Goal: Transaction & Acquisition: Purchase product/service

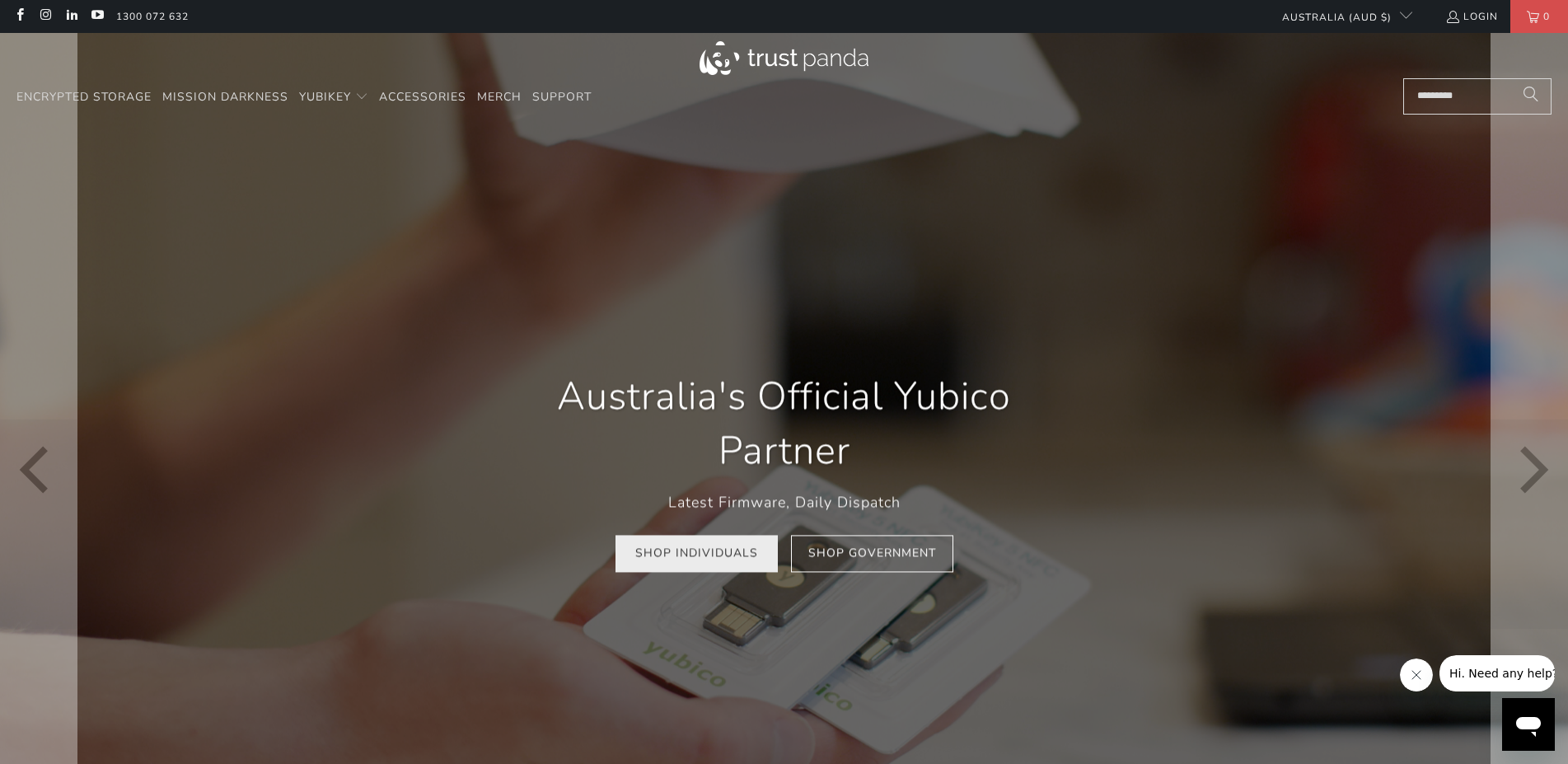
click at [713, 548] on link "Shop Individuals" at bounding box center [697, 554] width 162 height 37
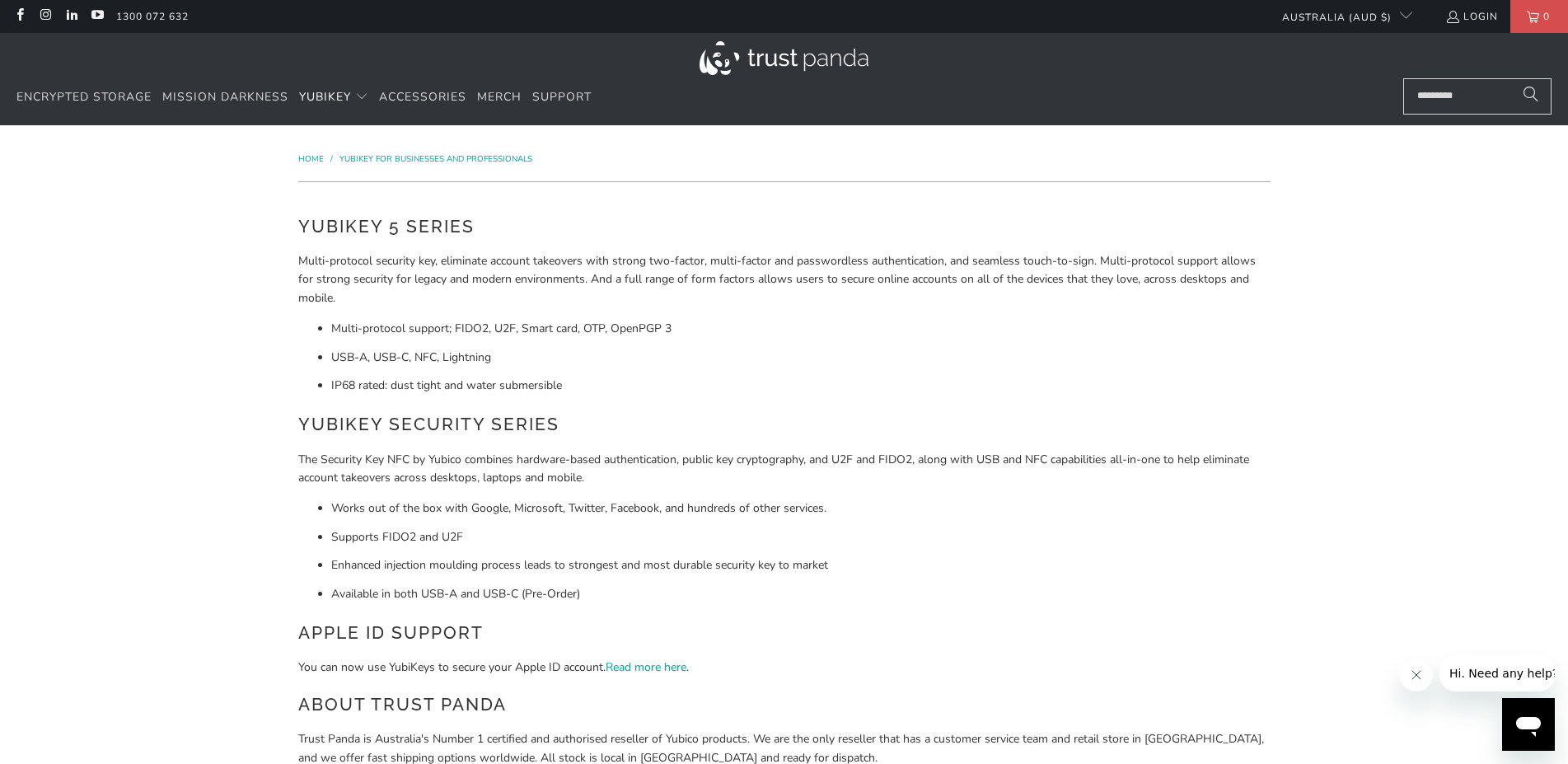
click at [1428, 95] on input "Search..." at bounding box center [1477, 96] width 148 height 36
paste input "**********"
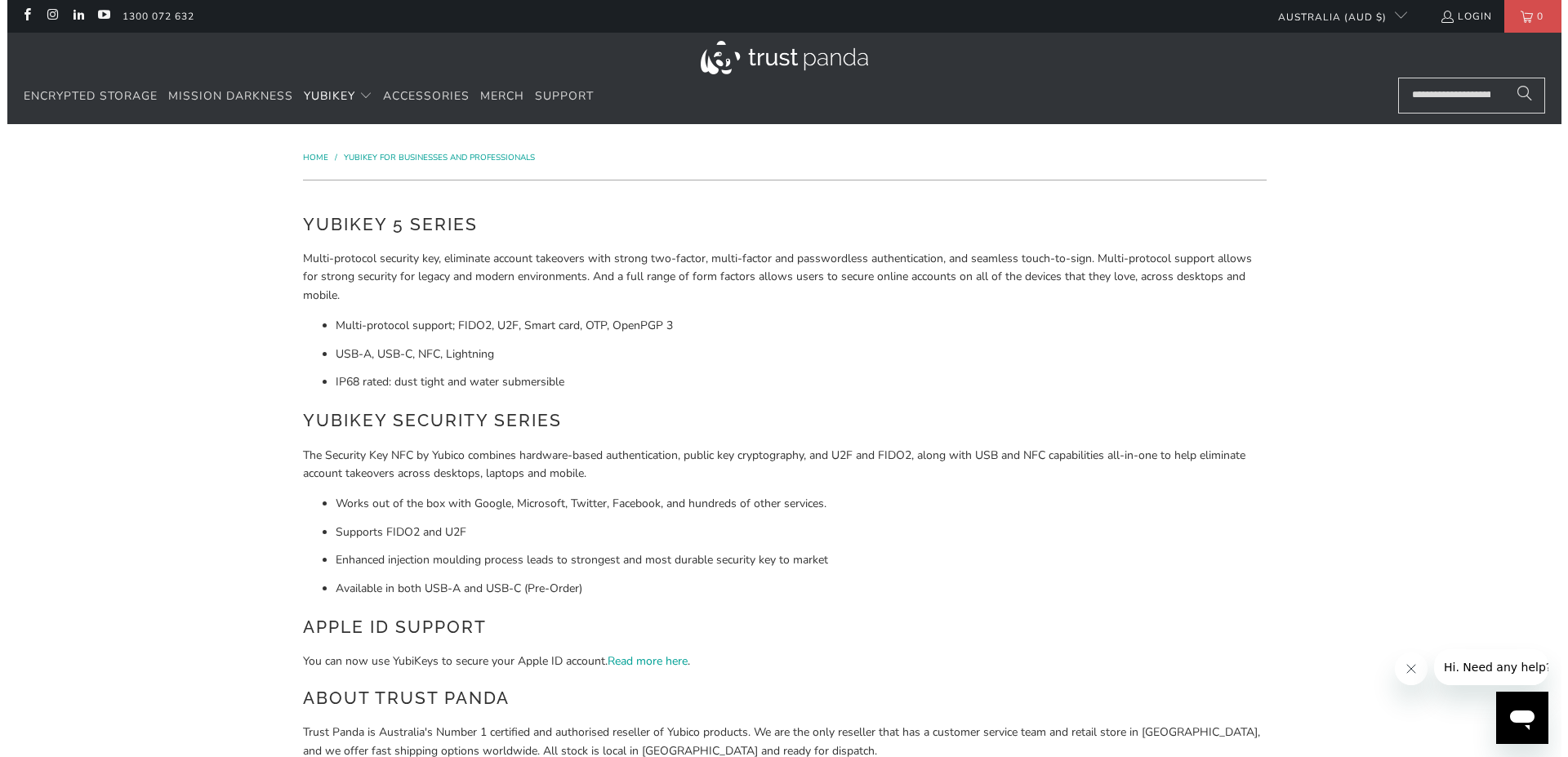
scroll to position [0, 183]
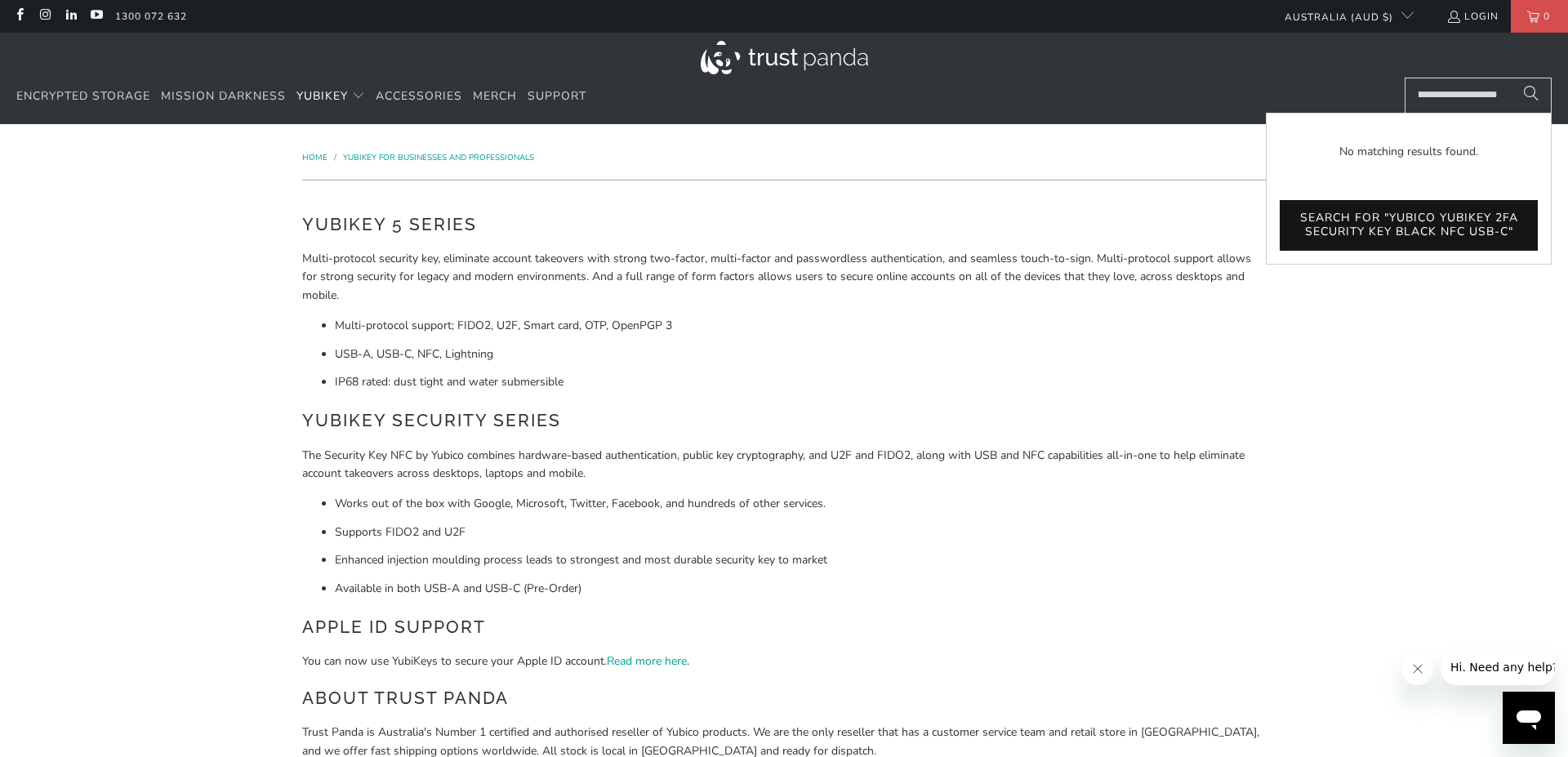
type input "**********"
click at [1510, 78] on button "Search" at bounding box center [1530, 95] width 41 height 36
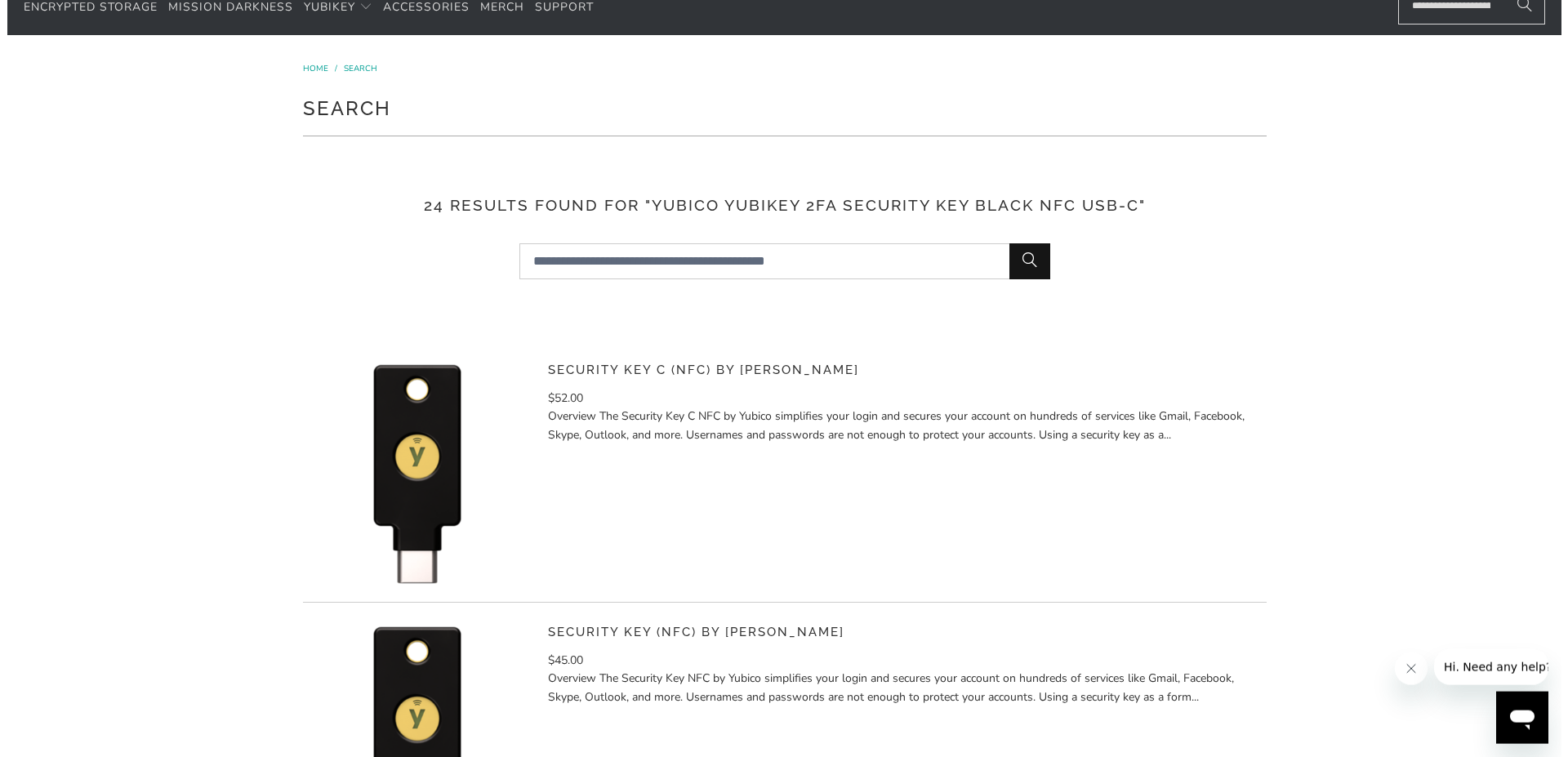
scroll to position [250, 0]
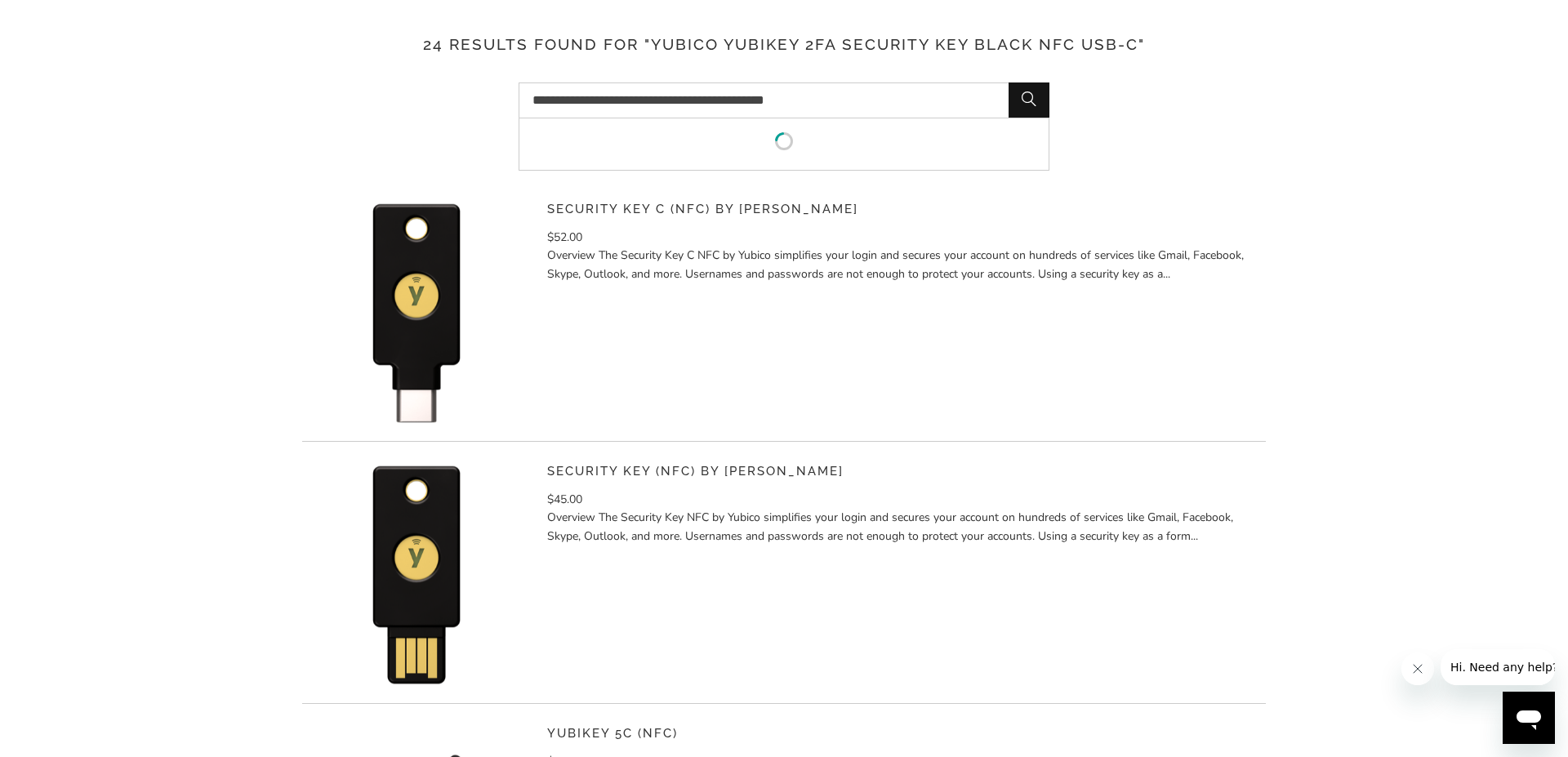
drag, startPoint x: 843, startPoint y: 92, endPoint x: 80, endPoint y: 40, distance: 764.8
click at [519, 82] on input "**********" at bounding box center [784, 100] width 531 height 36
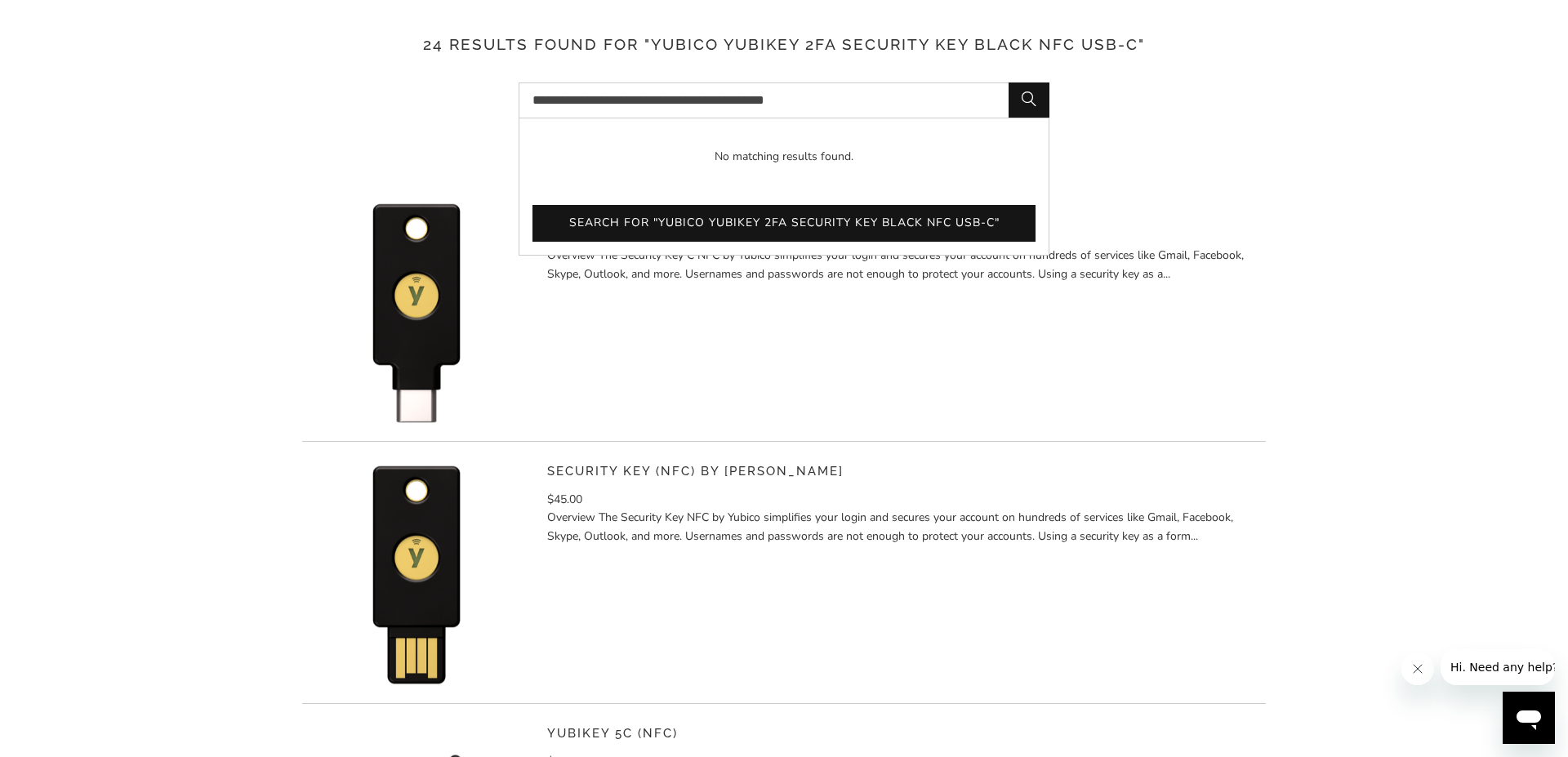
paste input "Search..."
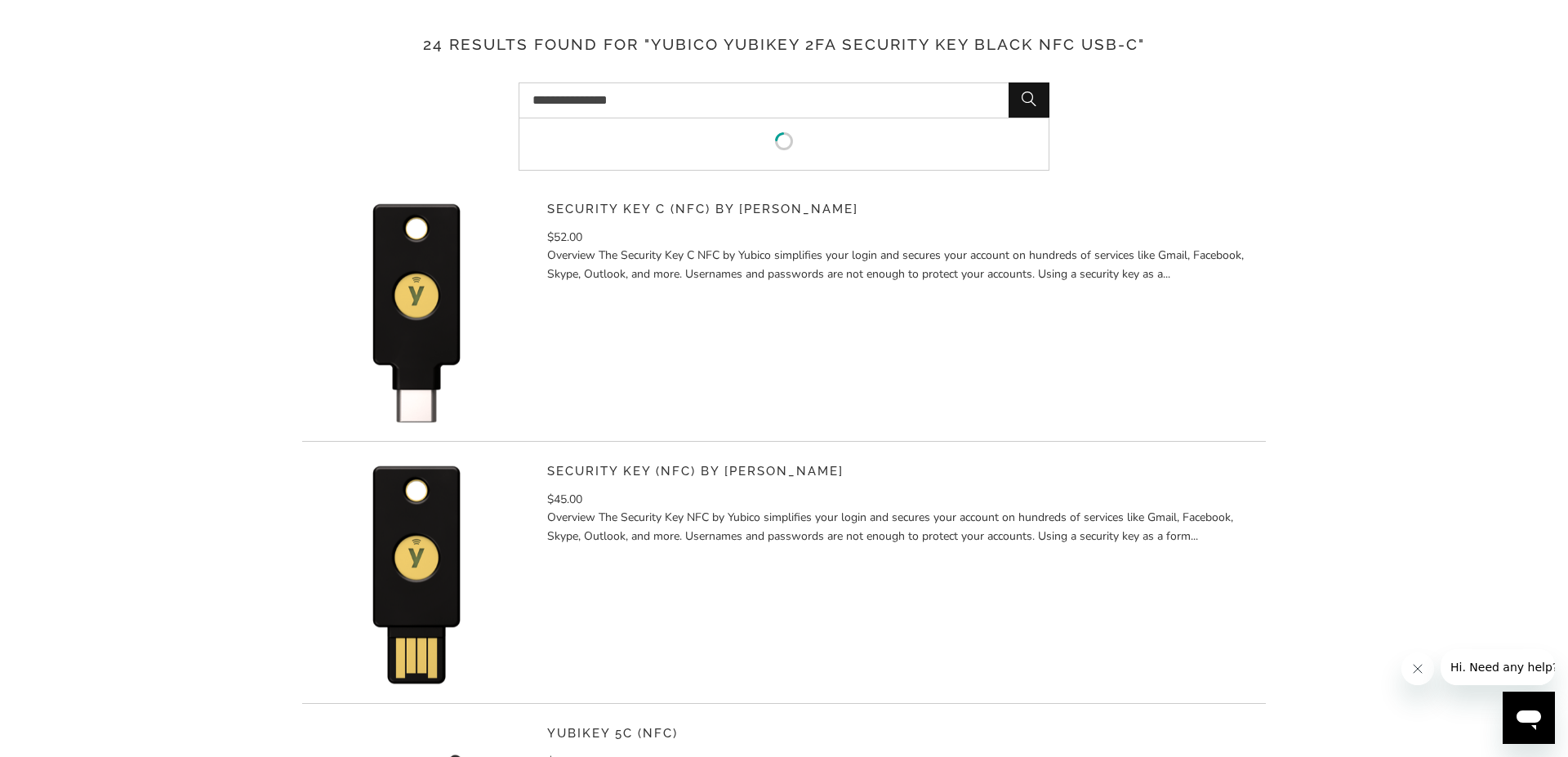
type input "**********"
click at [1009, 82] on button "Search" at bounding box center [1029, 100] width 41 height 36
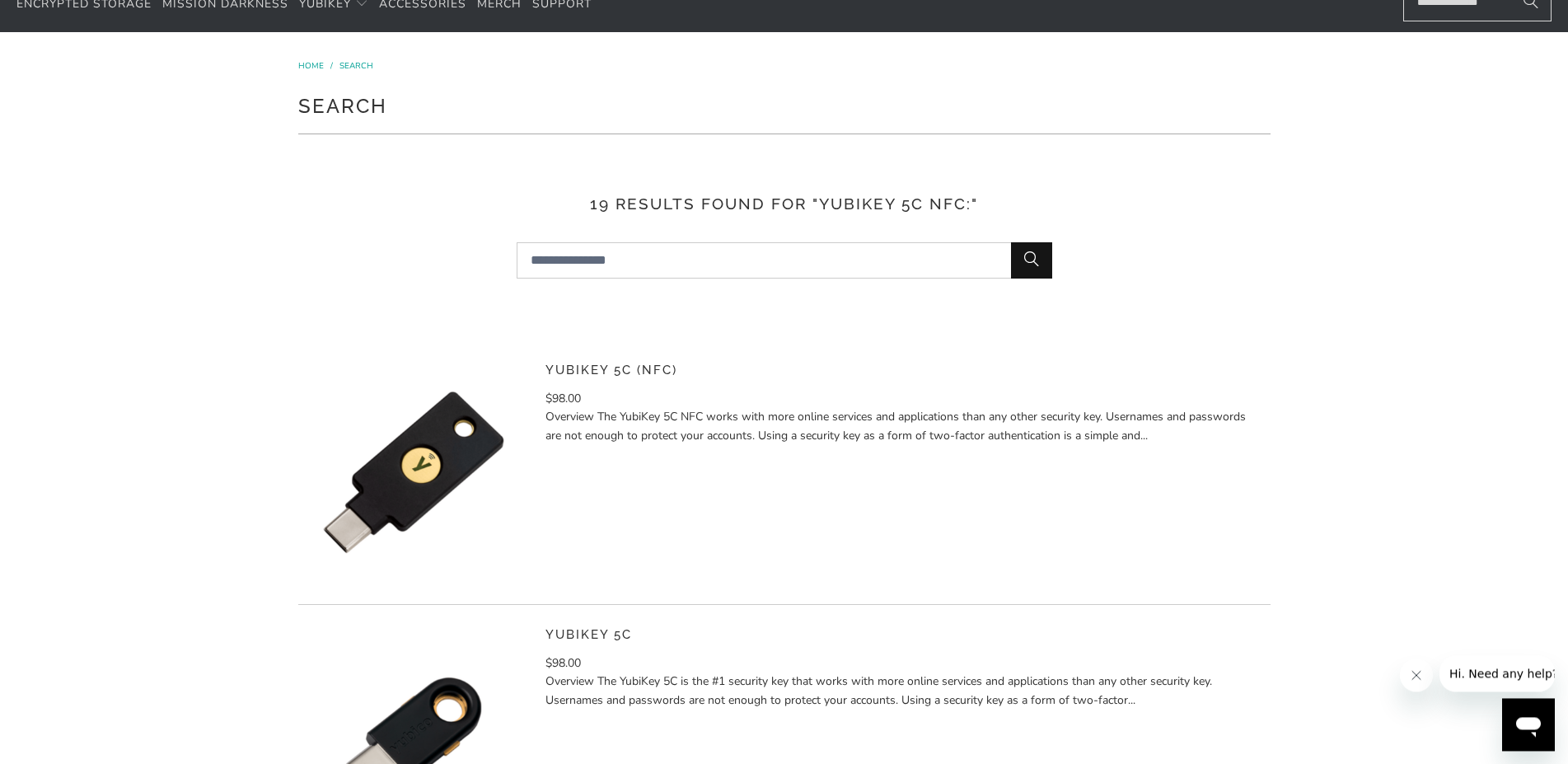
scroll to position [168, 0]
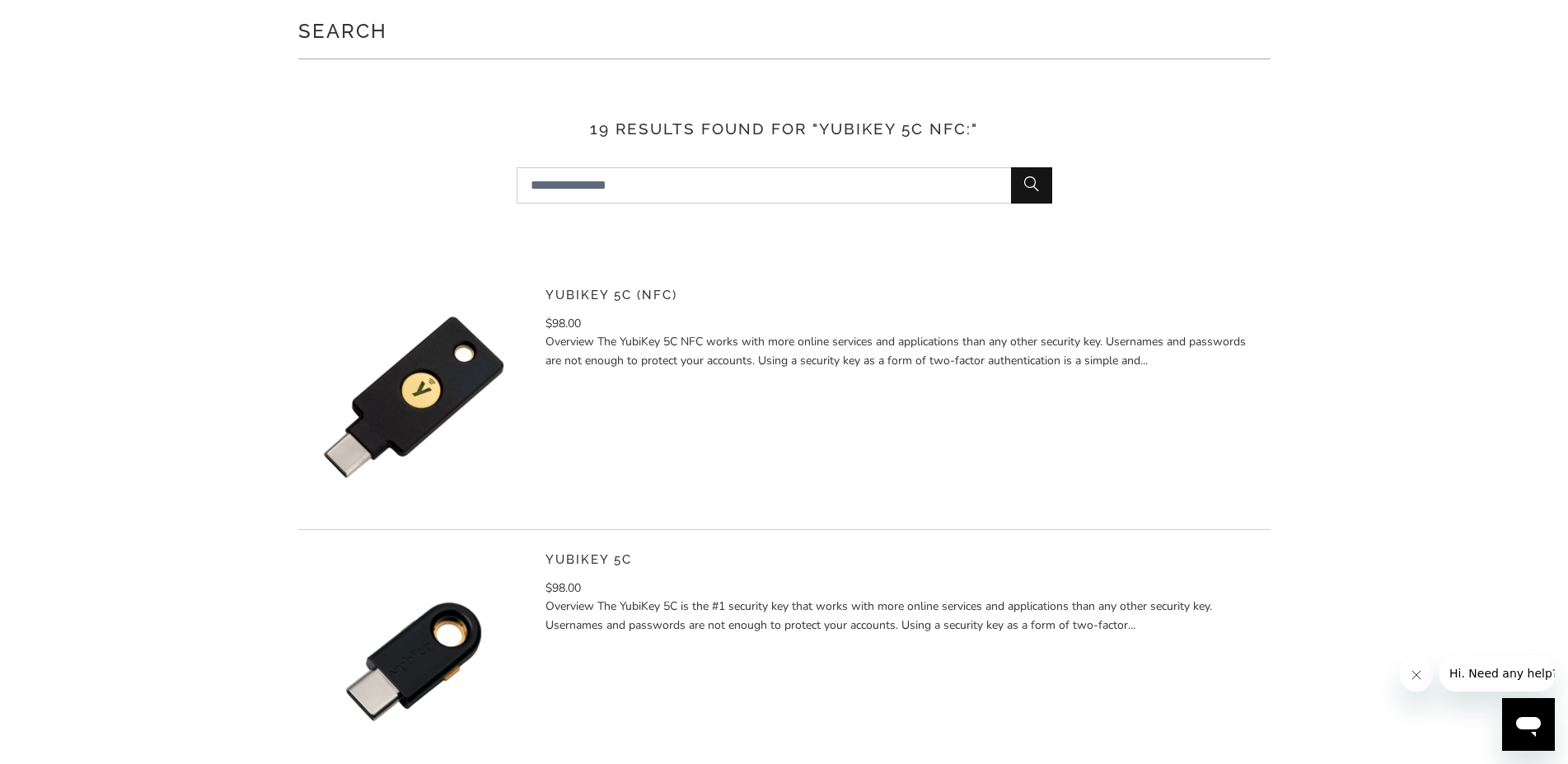
click at [599, 291] on link "YubiKey 5C (NFC)" at bounding box center [611, 295] width 132 height 15
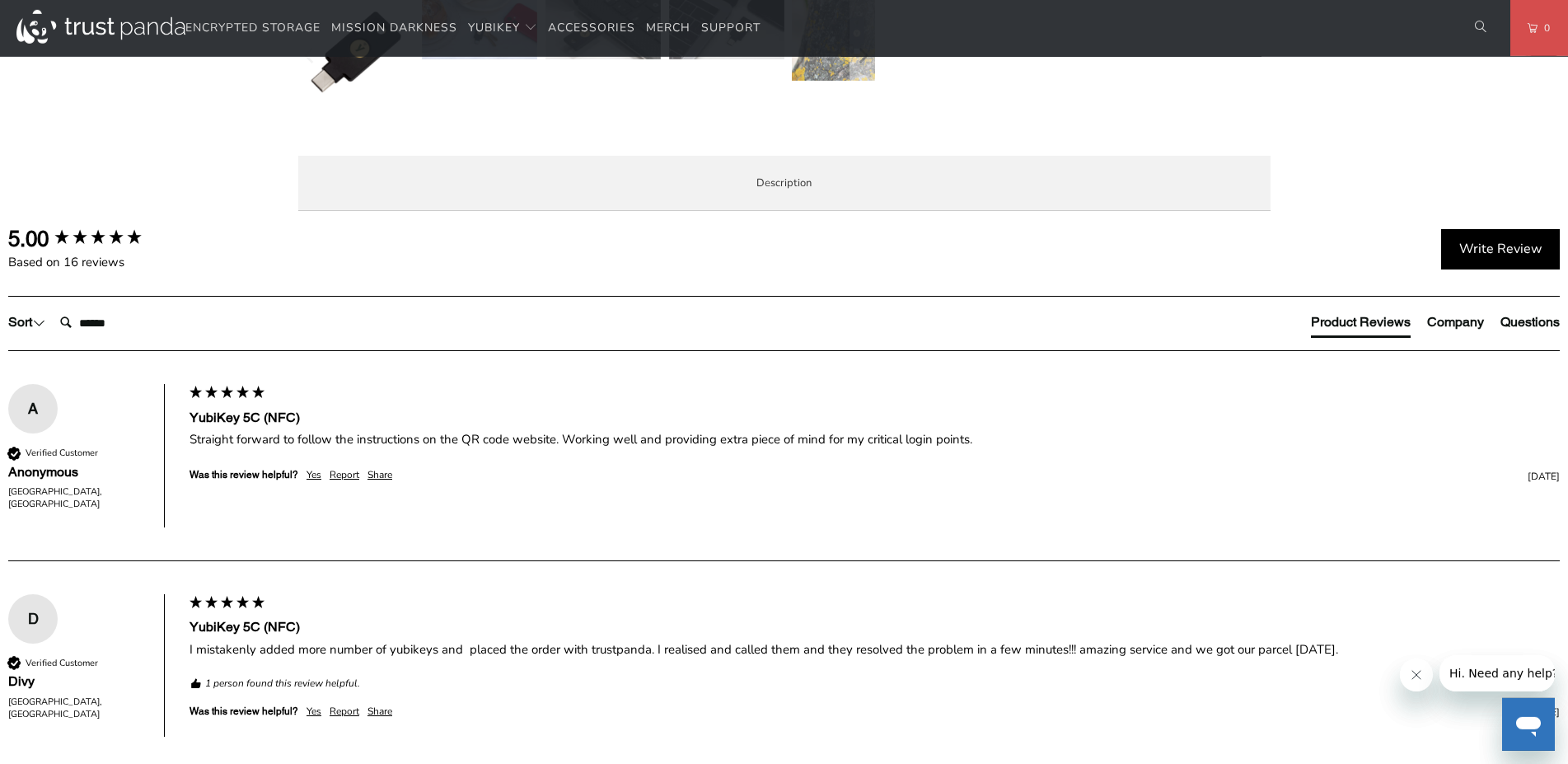
scroll to position [757, 0]
click at [0, 0] on span "Specifications" at bounding box center [0, 0] width 0 height 0
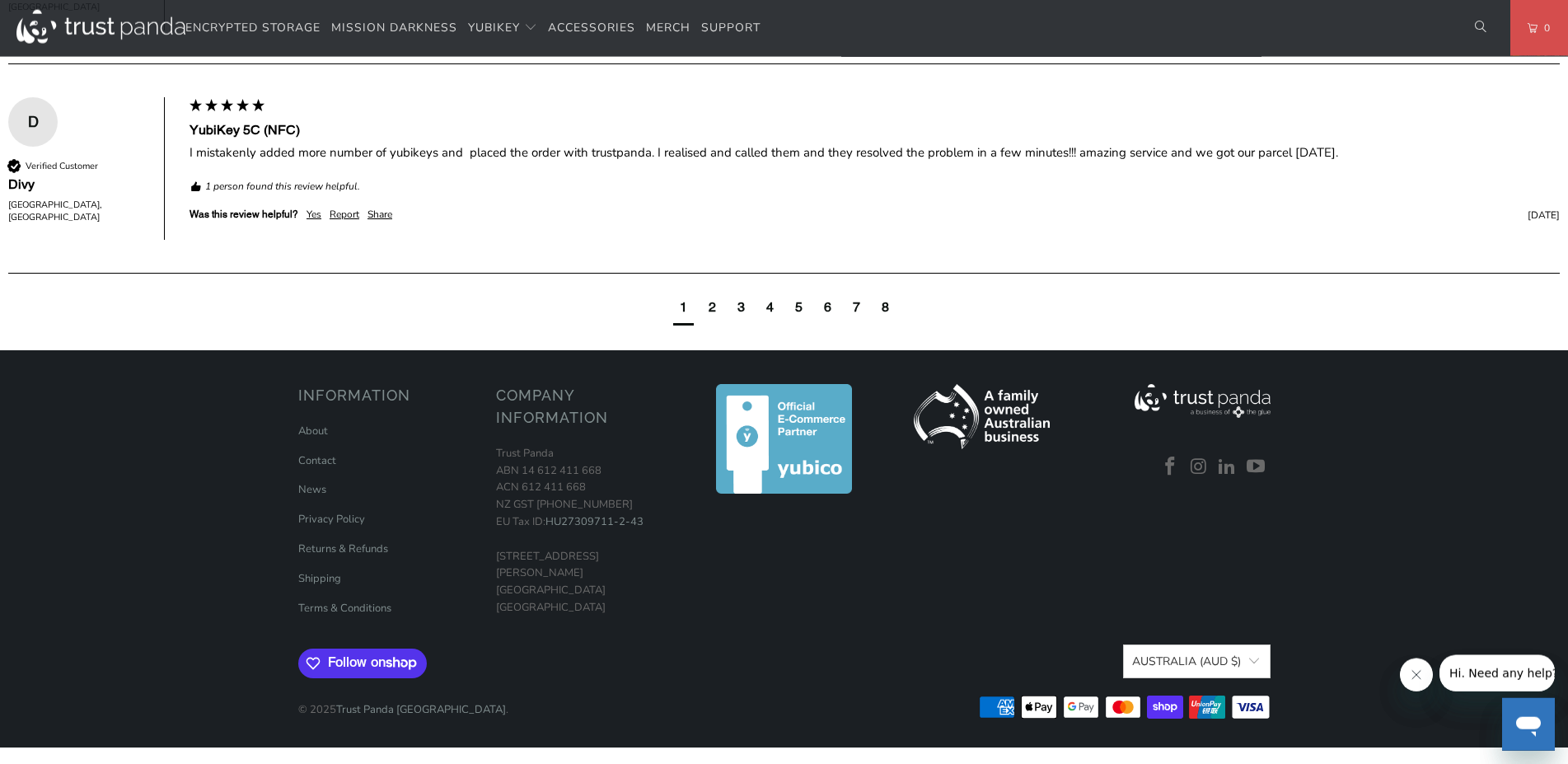
scroll to position [1849, 0]
click at [712, 316] on div "2" at bounding box center [712, 307] width 7 height 19
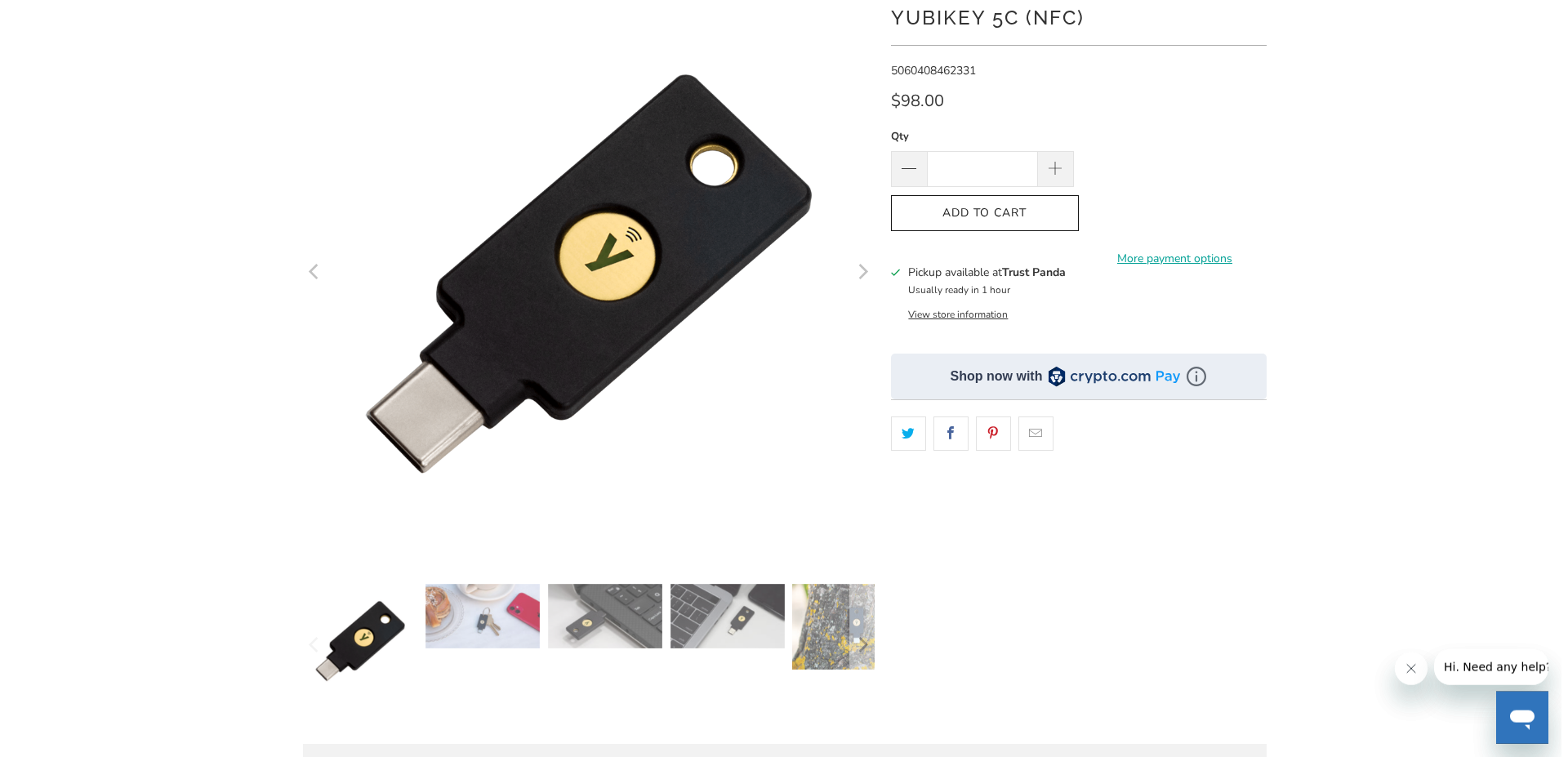
scroll to position [0, 0]
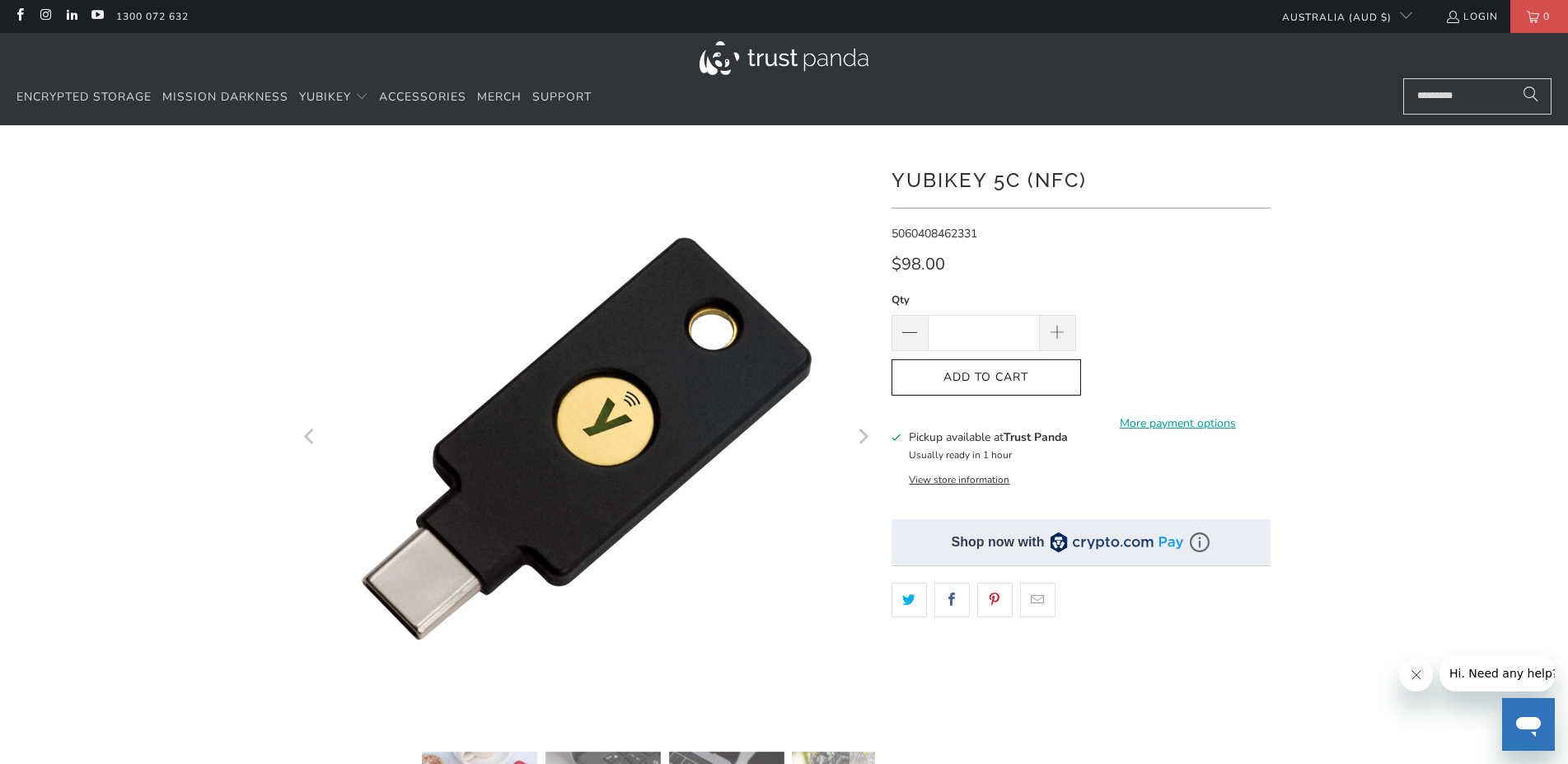
drag, startPoint x: 1091, startPoint y: 178, endPoint x: 889, endPoint y: 183, distance: 202.1
click at [889, 183] on div "*" at bounding box center [784, 566] width 989 height 832
click at [893, 180] on div "*" at bounding box center [784, 566] width 989 height 832
drag, startPoint x: 894, startPoint y: 178, endPoint x: 1089, endPoint y: 175, distance: 195.0
click at [1089, 175] on h1 "YubiKey 5C (NFC)" at bounding box center [1081, 178] width 379 height 33
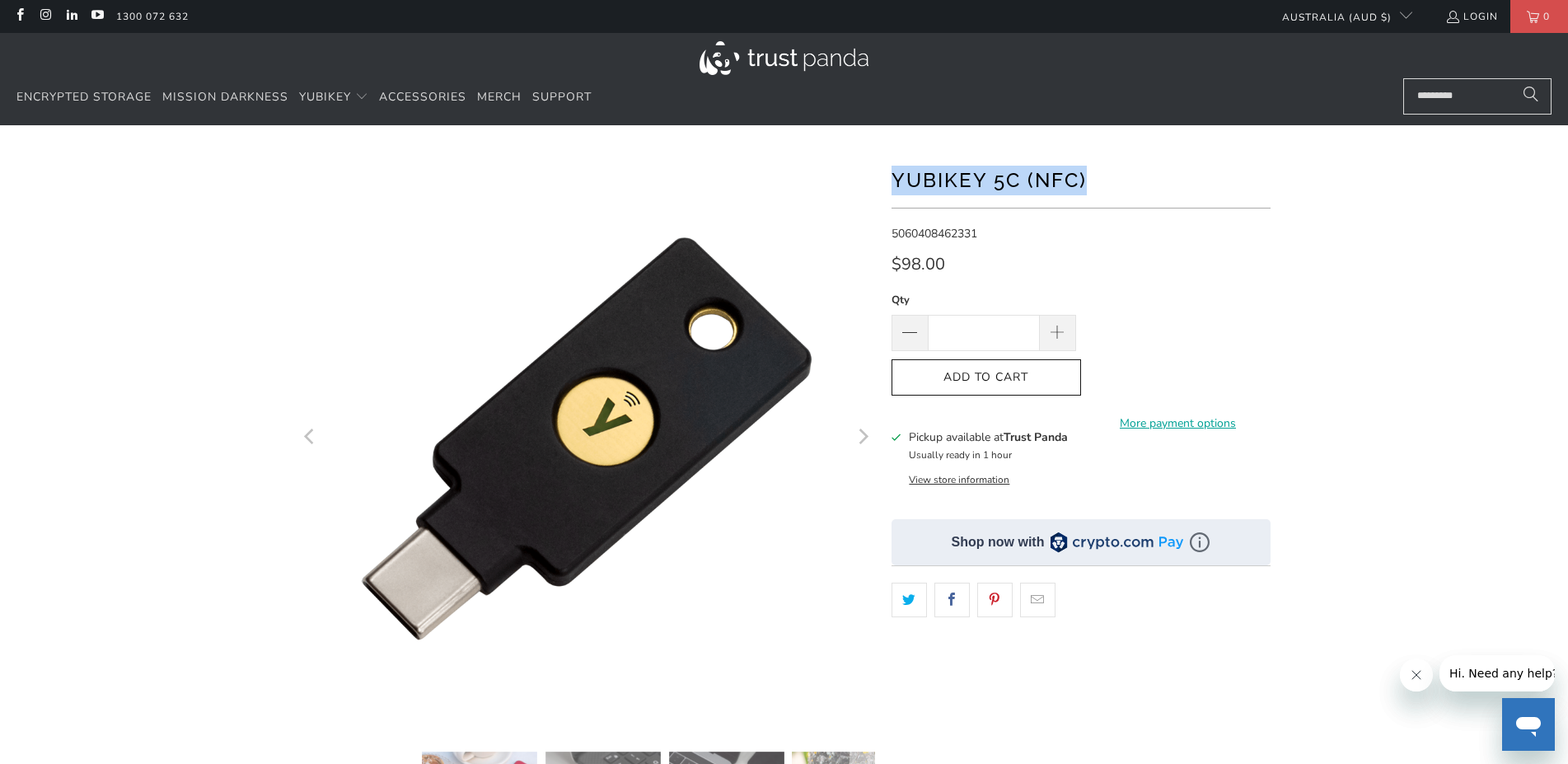
copy h1 "YubiKey 5C (NFC)"
click at [1448, 95] on input "Search..." at bounding box center [1477, 96] width 148 height 36
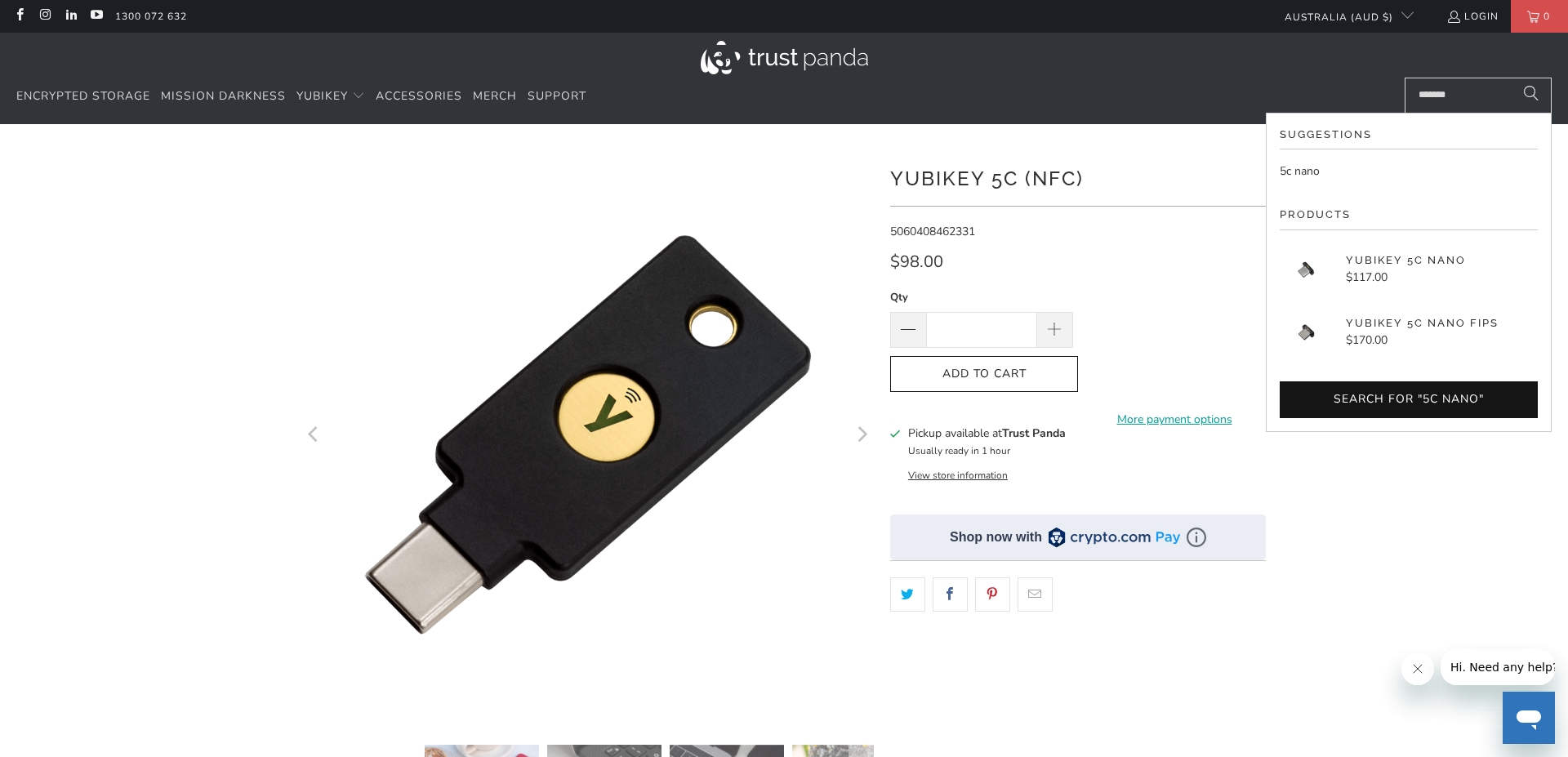
type input "*******"
click at [1156, 186] on h1 "YubiKey 5C (NFC)" at bounding box center [1077, 177] width 375 height 32
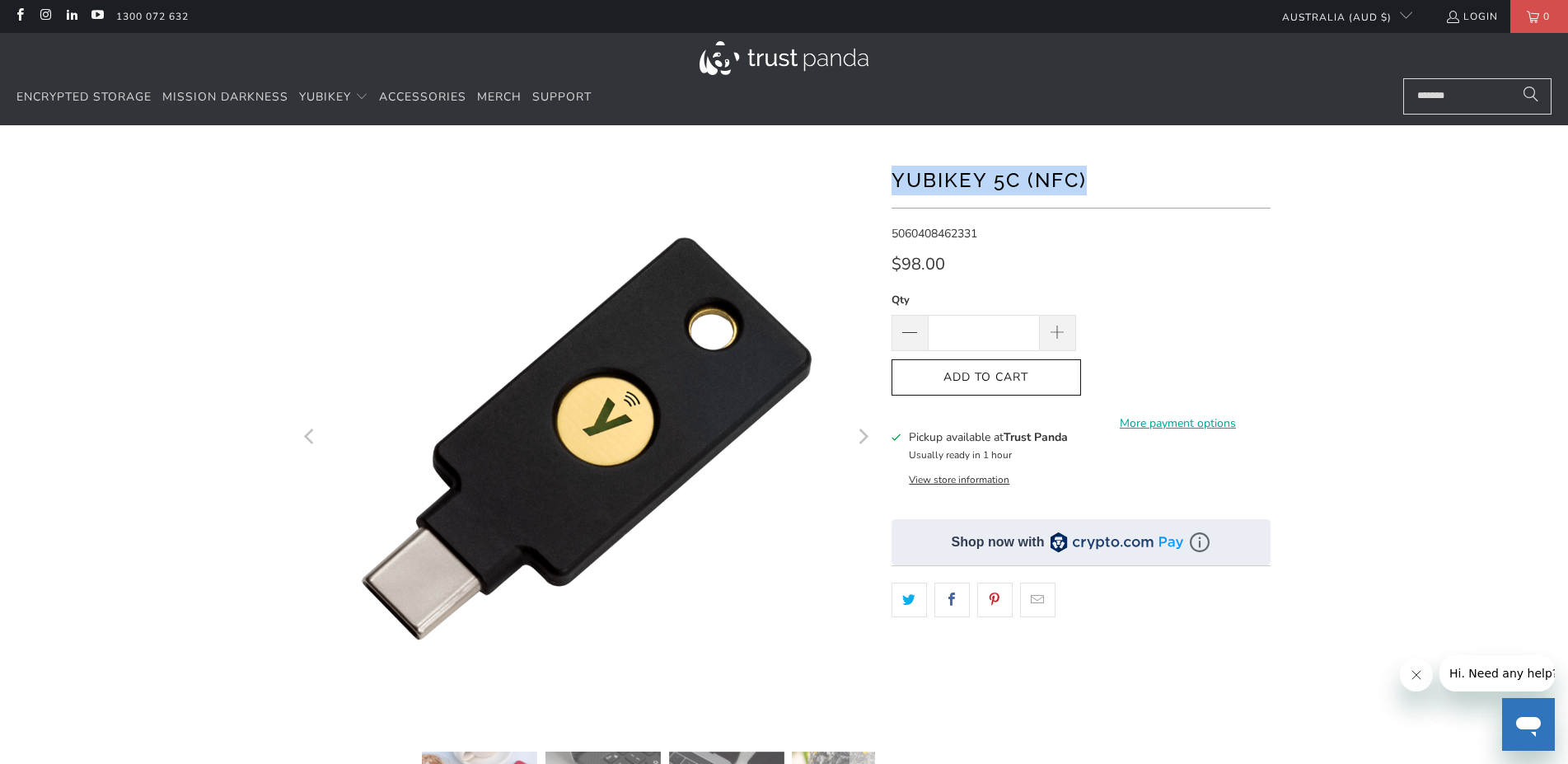
drag, startPoint x: 1104, startPoint y: 188, endPoint x: 894, endPoint y: 170, distance: 210.8
click at [894, 170] on h1 "YubiKey 5C (NFC)" at bounding box center [1081, 178] width 379 height 33
copy h1 "YubiKey 5C (NFC)"
click at [1154, 175] on h1 "YubiKey 5C (NFC)" at bounding box center [1081, 178] width 379 height 33
click at [1061, 332] on span at bounding box center [1057, 334] width 19 height 19
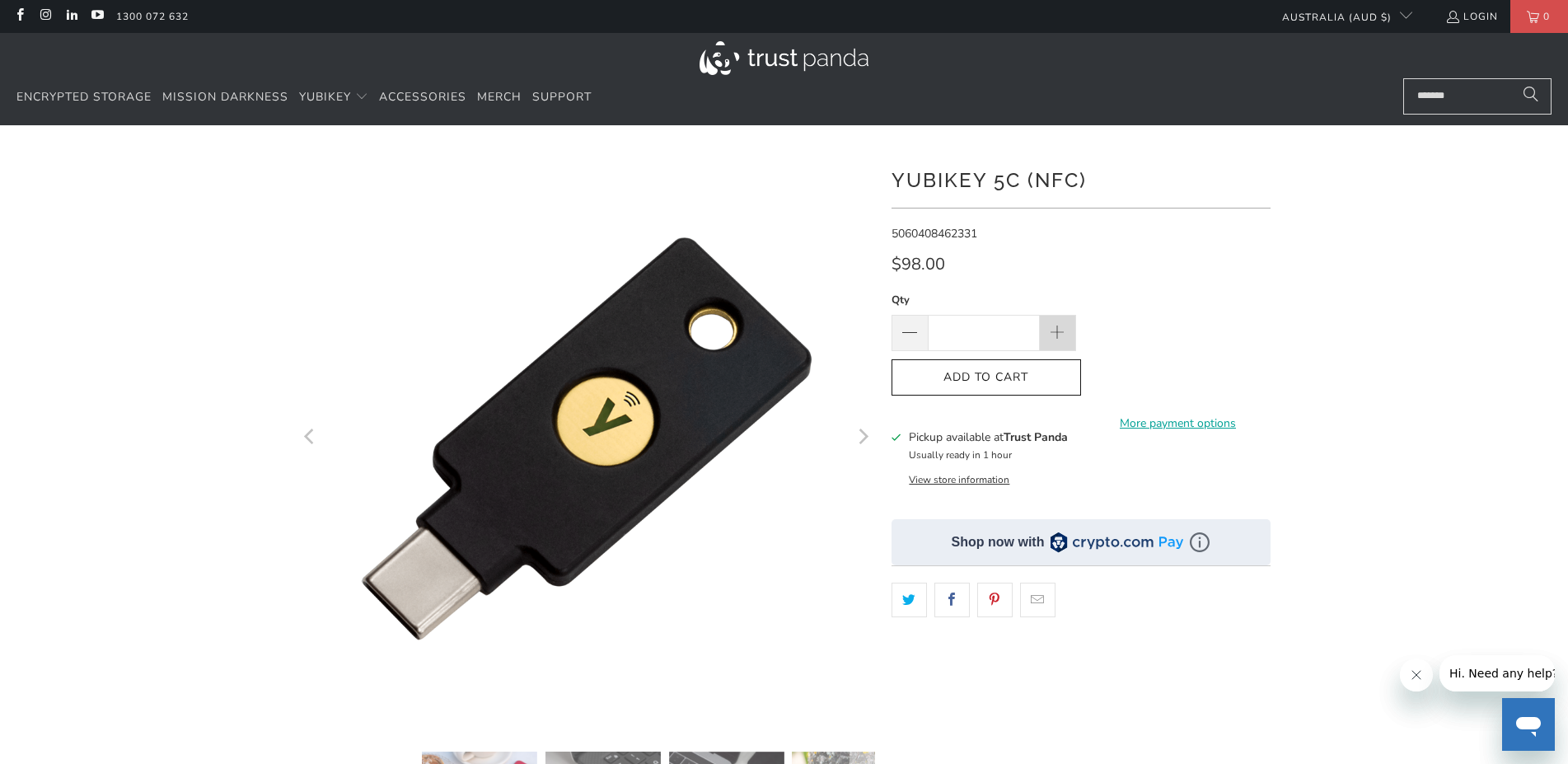
type input "*"
click at [984, 372] on icon "button" at bounding box center [986, 377] width 26 height 26
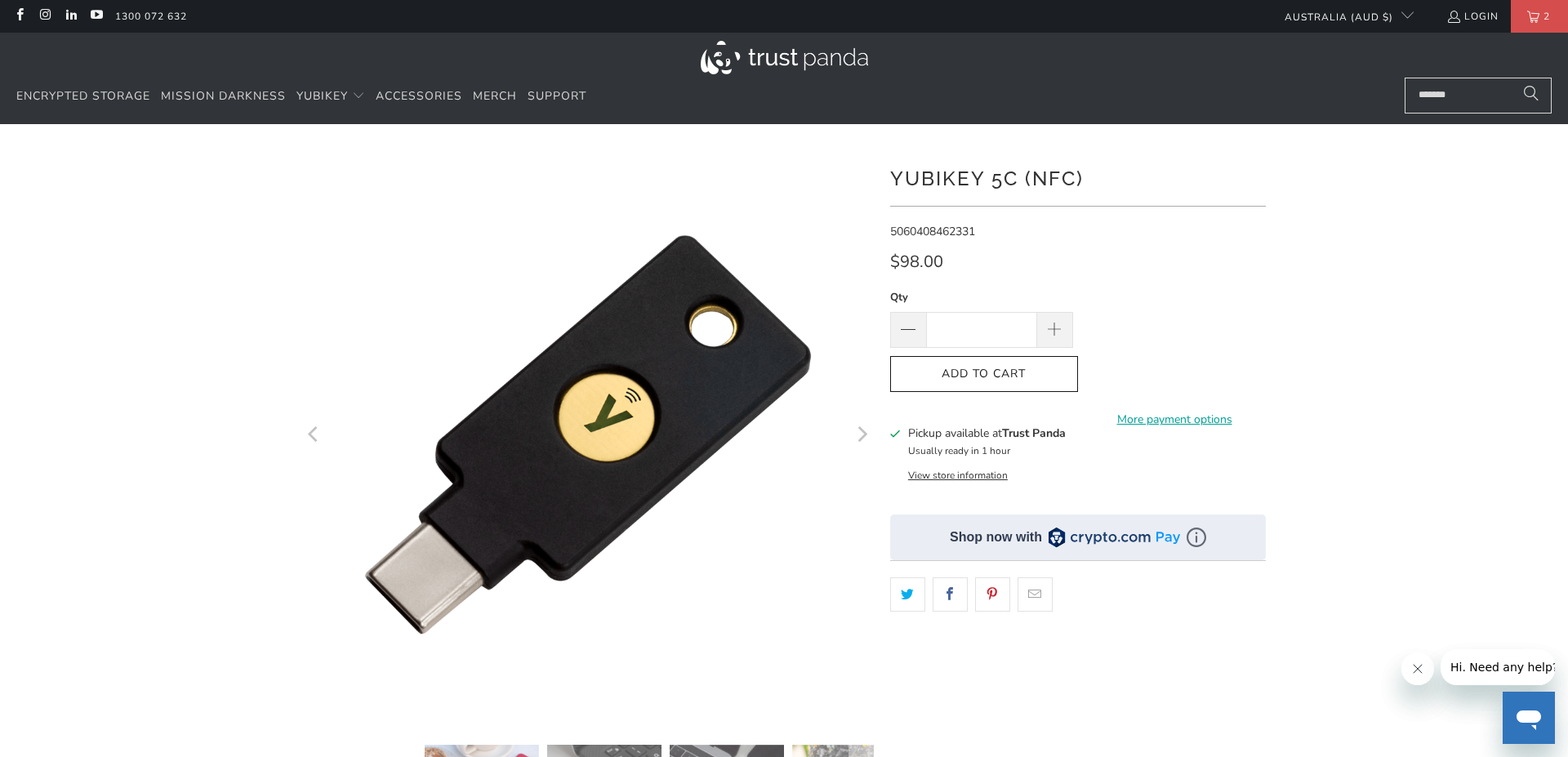
drag, startPoint x: 1452, startPoint y: 92, endPoint x: 1252, endPoint y: 74, distance: 200.8
click at [1404, 78] on input "*******" at bounding box center [1478, 95] width 147 height 36
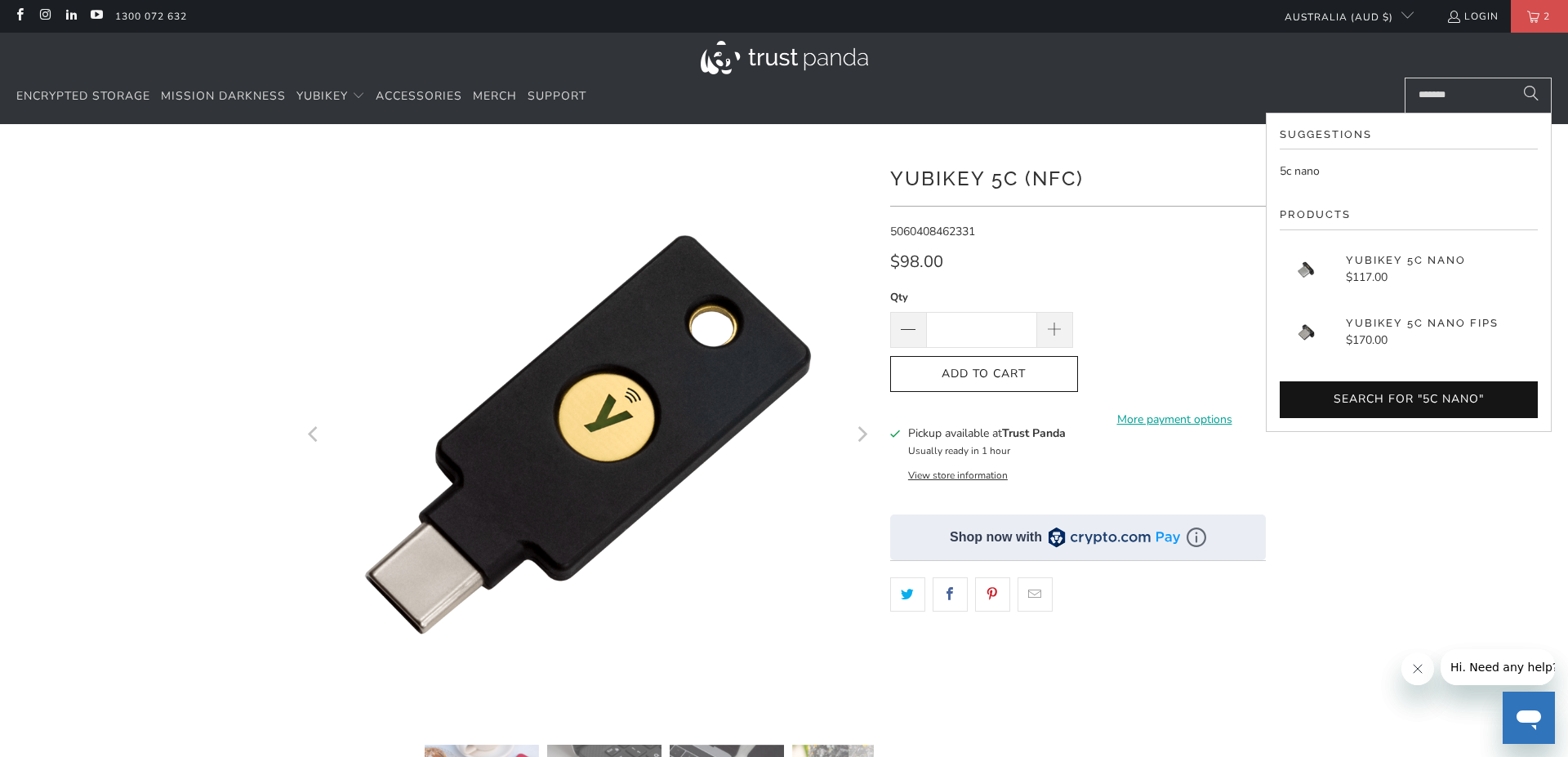
paste input "*********"
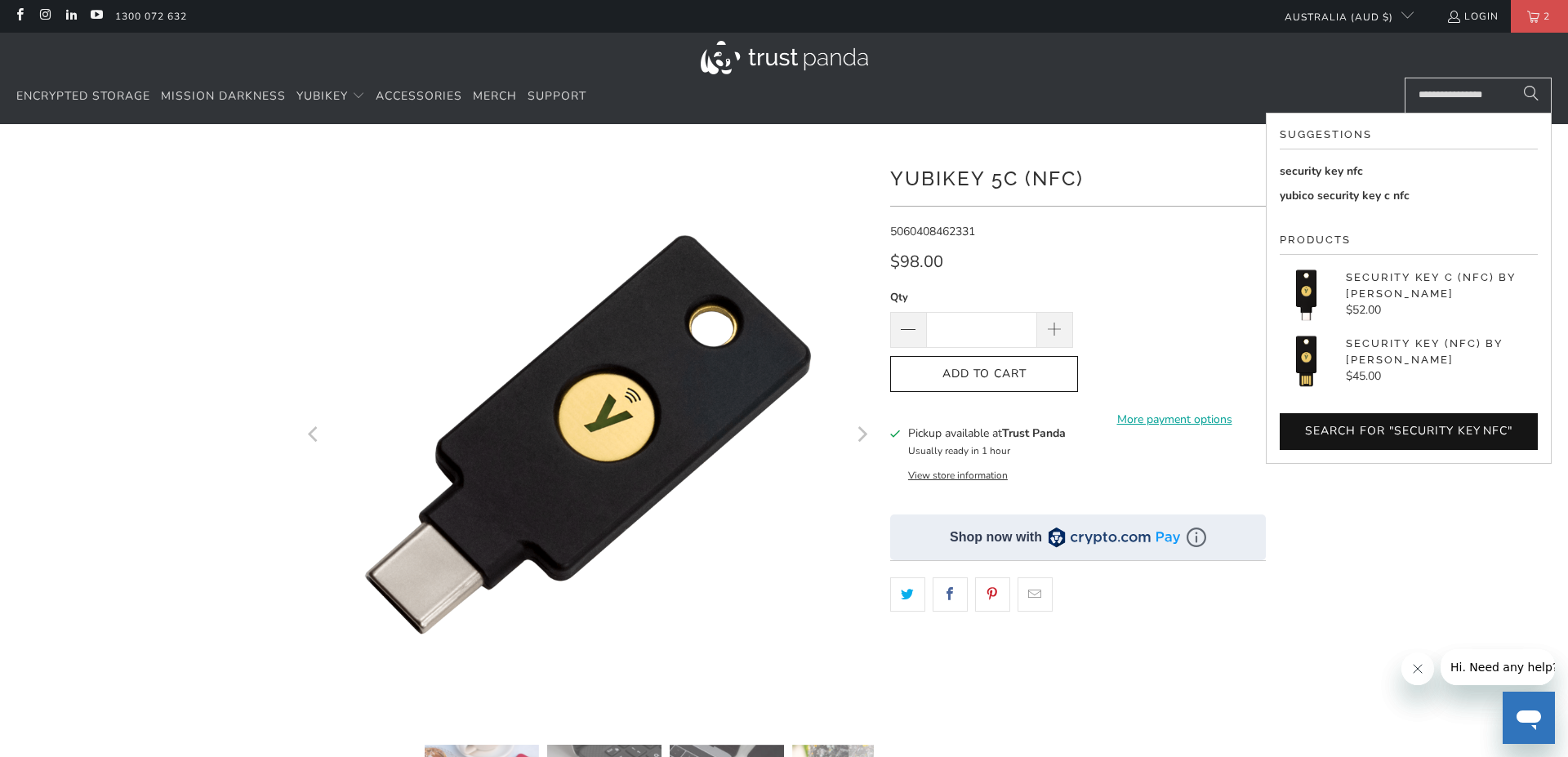
type input "**********"
click at [1362, 347] on p "Security Key (NFC) by [PERSON_NAME]" at bounding box center [1441, 352] width 192 height 32
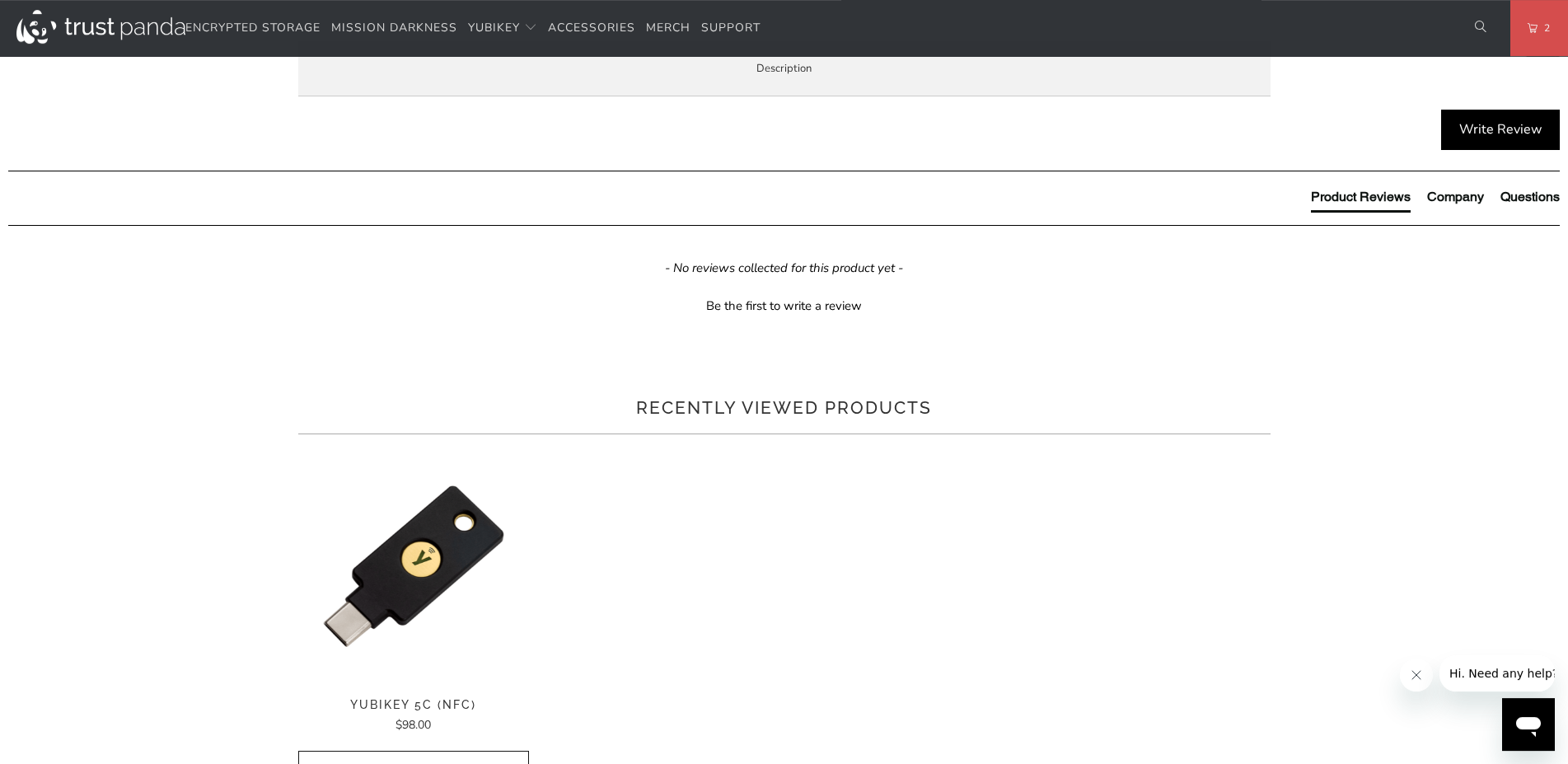
scroll to position [841, 0]
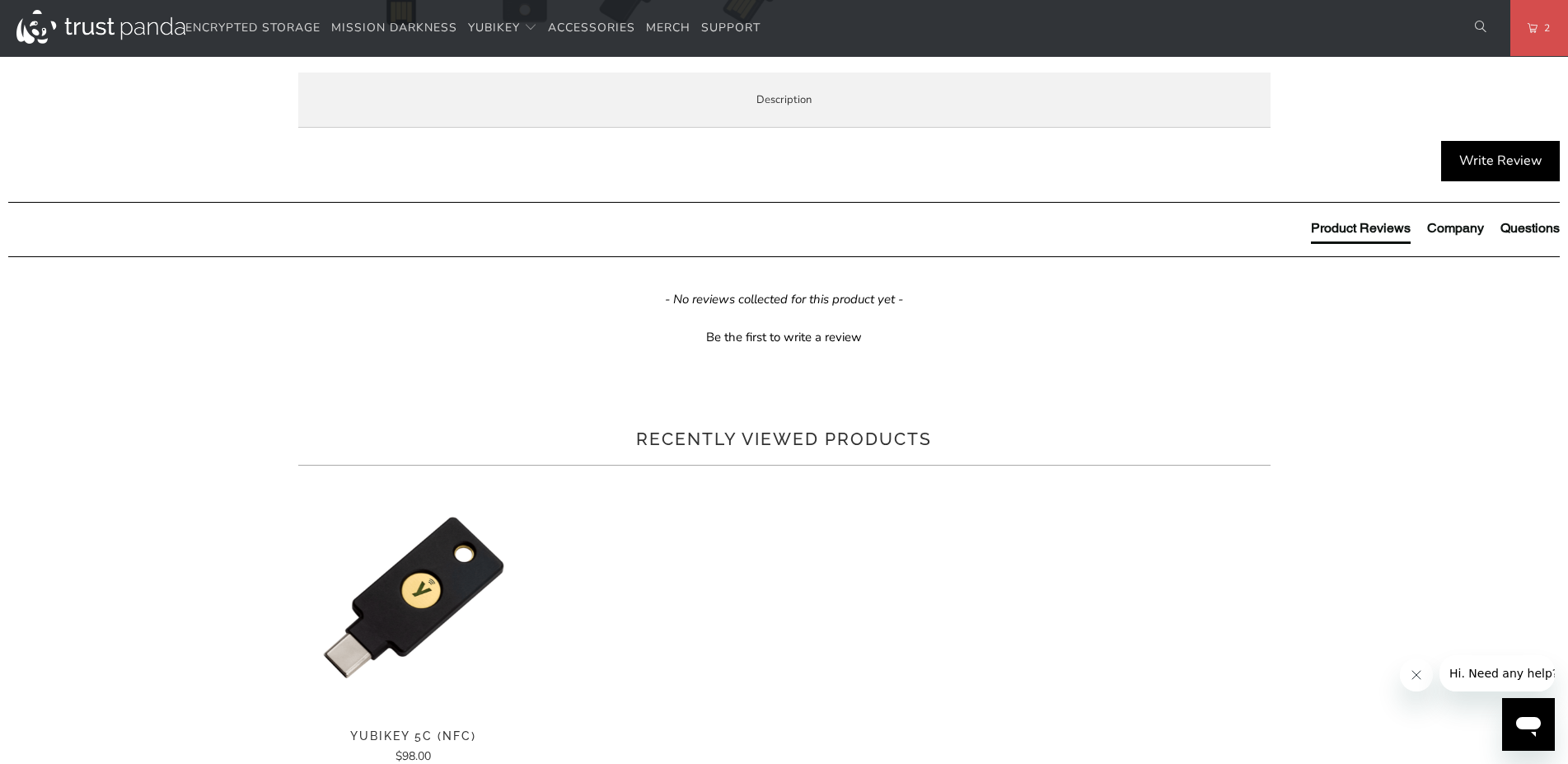
click at [0, 0] on span "Specifications" at bounding box center [0, 0] width 0 height 0
click at [0, 0] on td "1Password, Keeper®, Bitwarden Premium" at bounding box center [0, 0] width 0 height 0
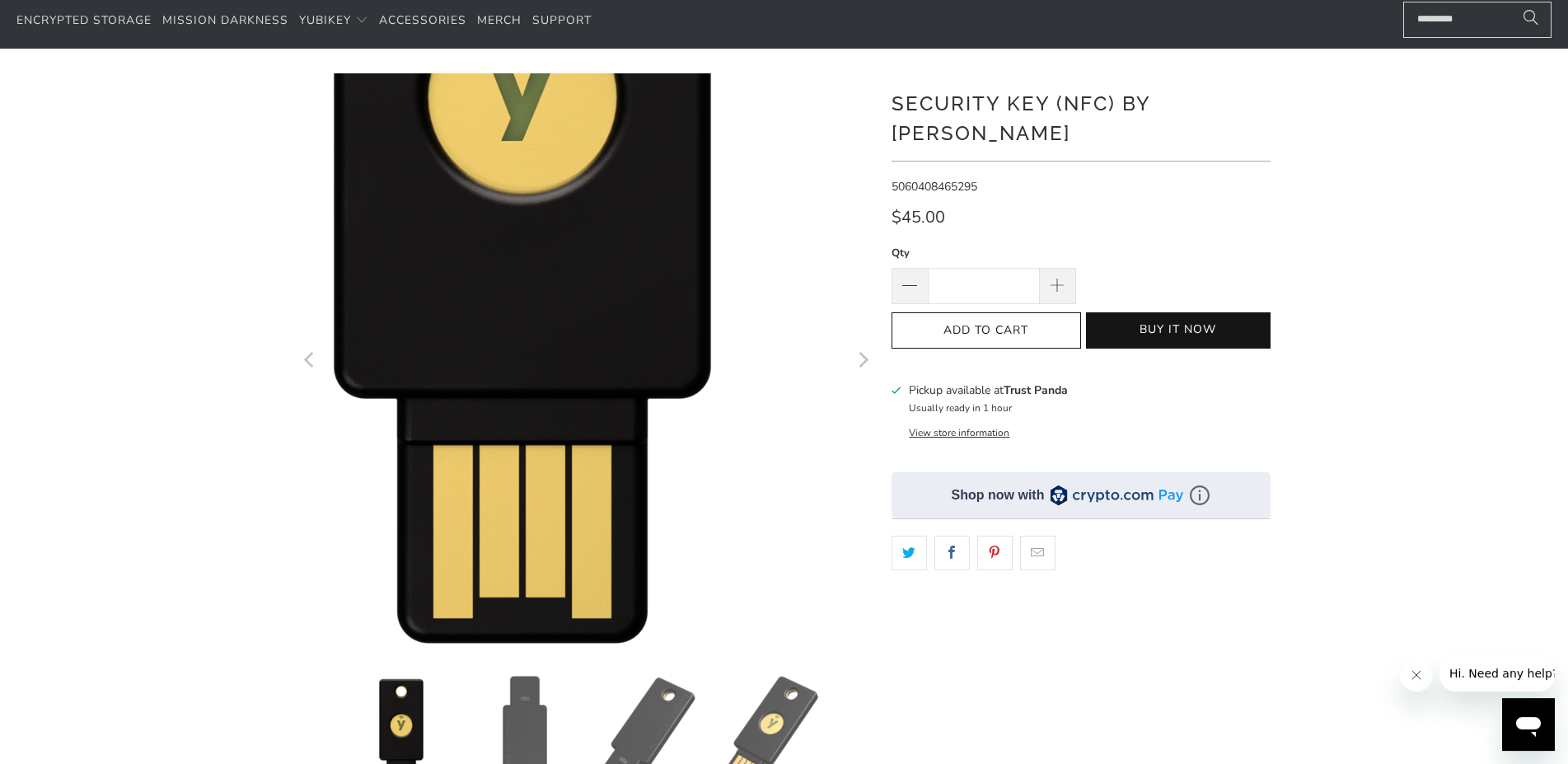
scroll to position [0, 0]
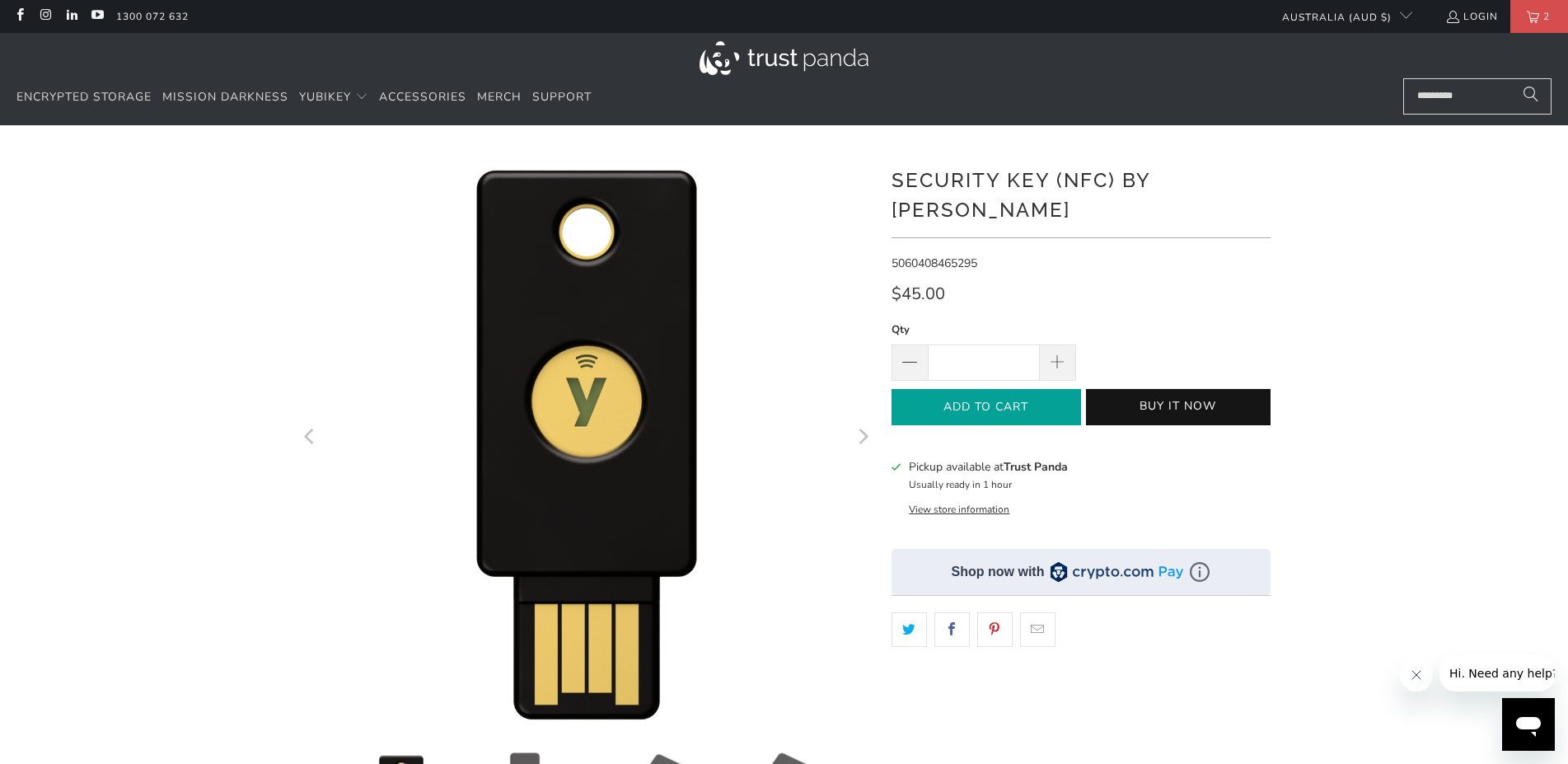
click at [963, 401] on span "Add to Cart" at bounding box center [985, 408] width 155 height 14
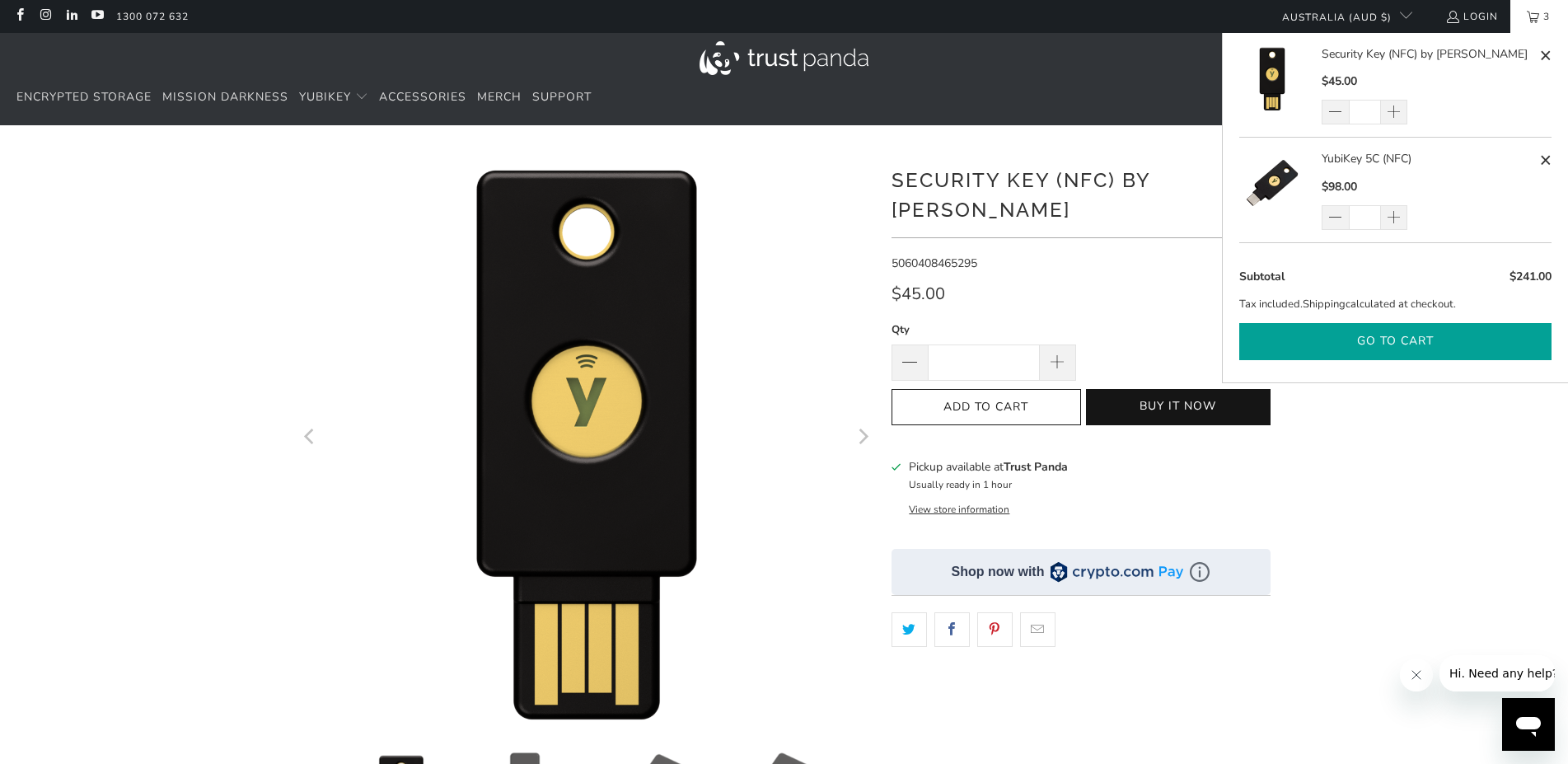
click at [1392, 339] on button "Go to cart" at bounding box center [1396, 342] width 313 height 37
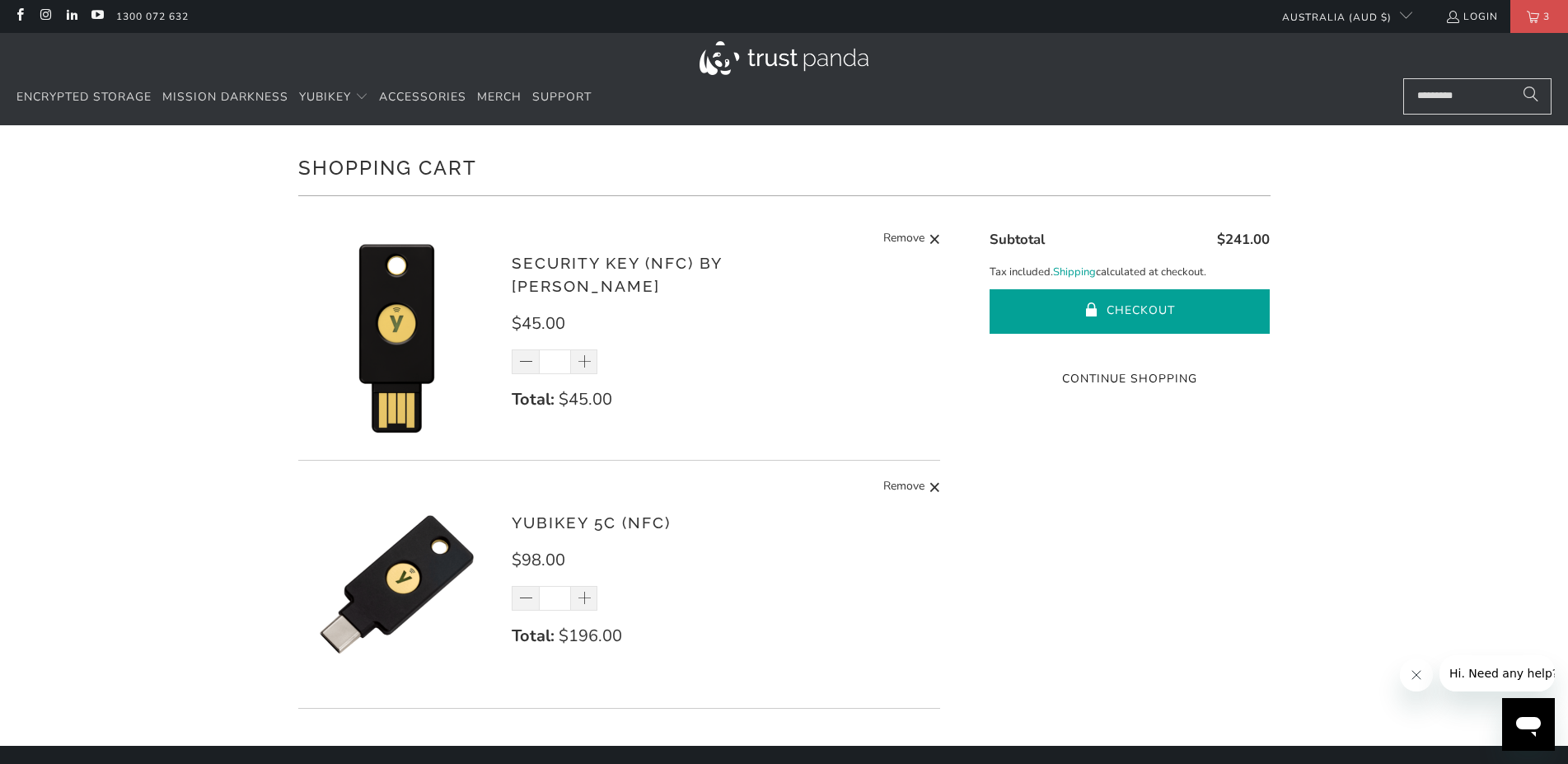
click at [1130, 306] on button "Checkout" at bounding box center [1129, 312] width 280 height 44
